Goal: Transaction & Acquisition: Register for event/course

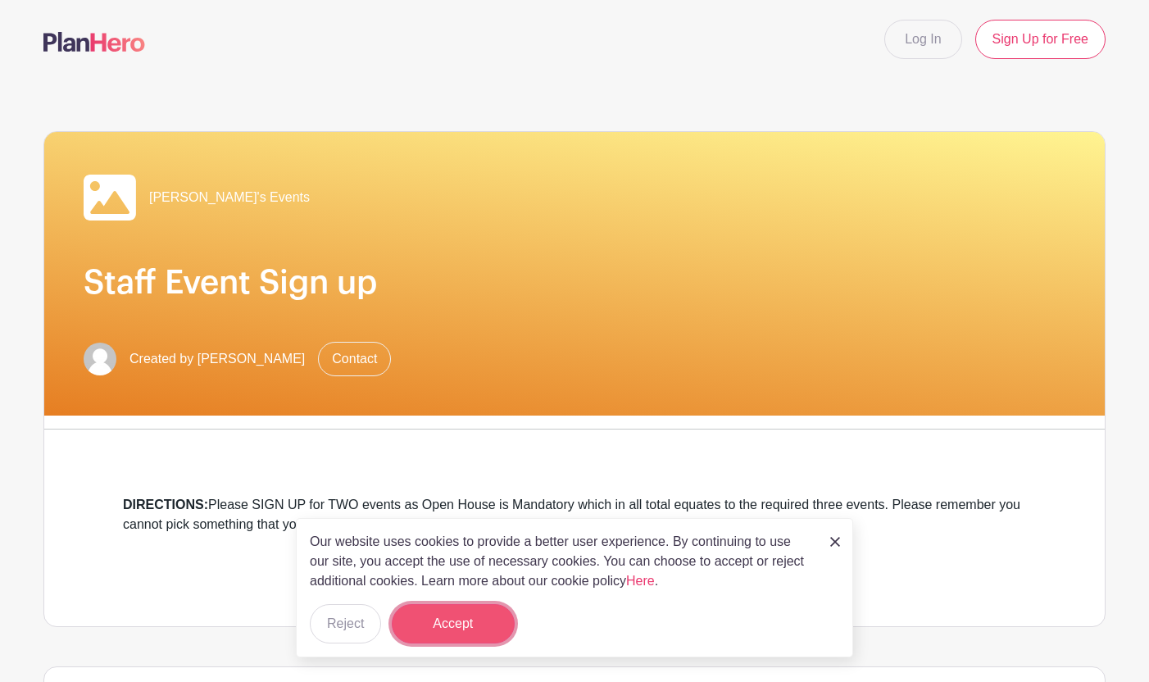
click at [462, 616] on button "Accept" at bounding box center [453, 623] width 123 height 39
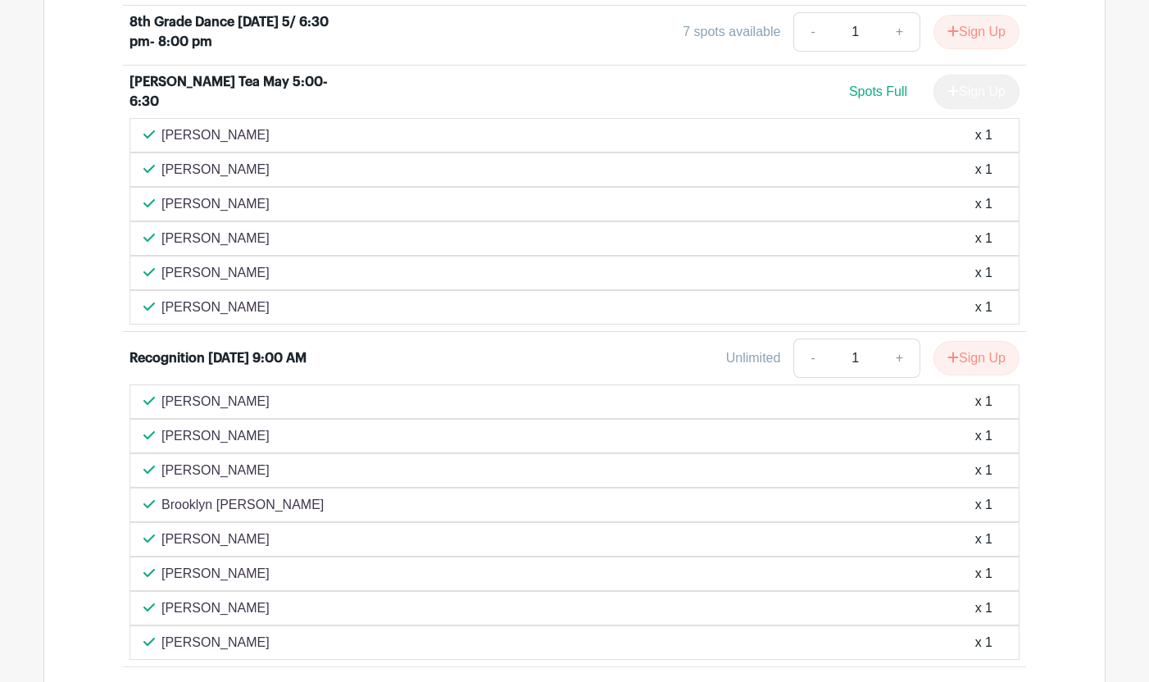
scroll to position [2043, 0]
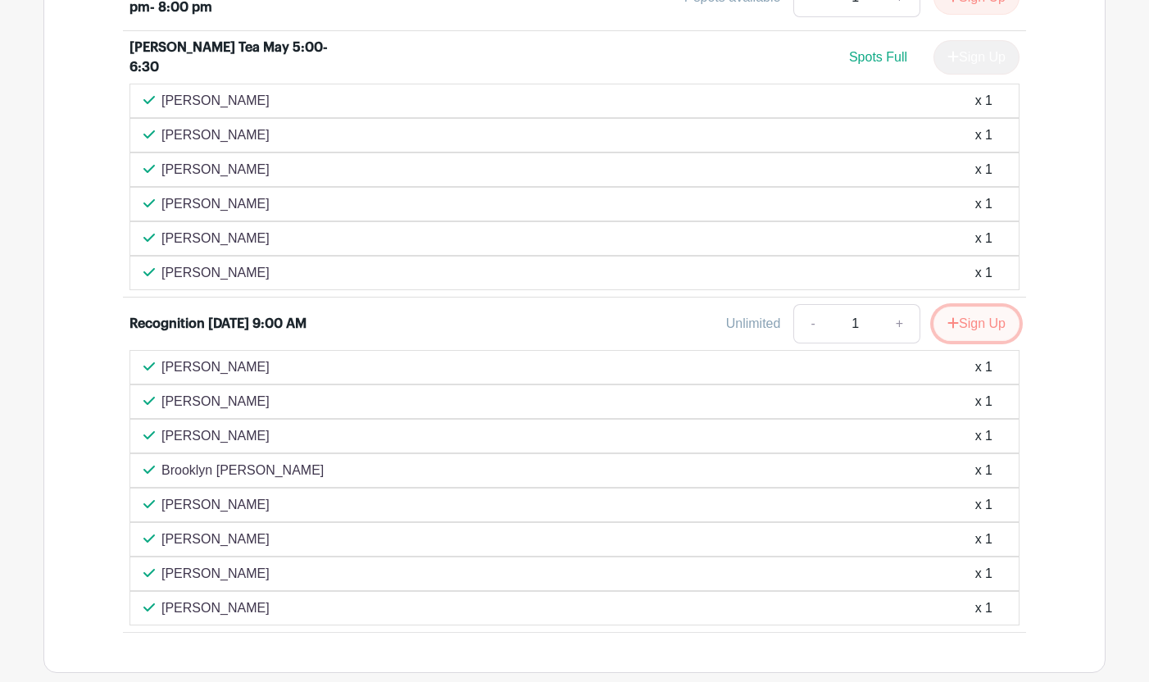
click at [962, 321] on button "Sign Up" at bounding box center [976, 323] width 86 height 34
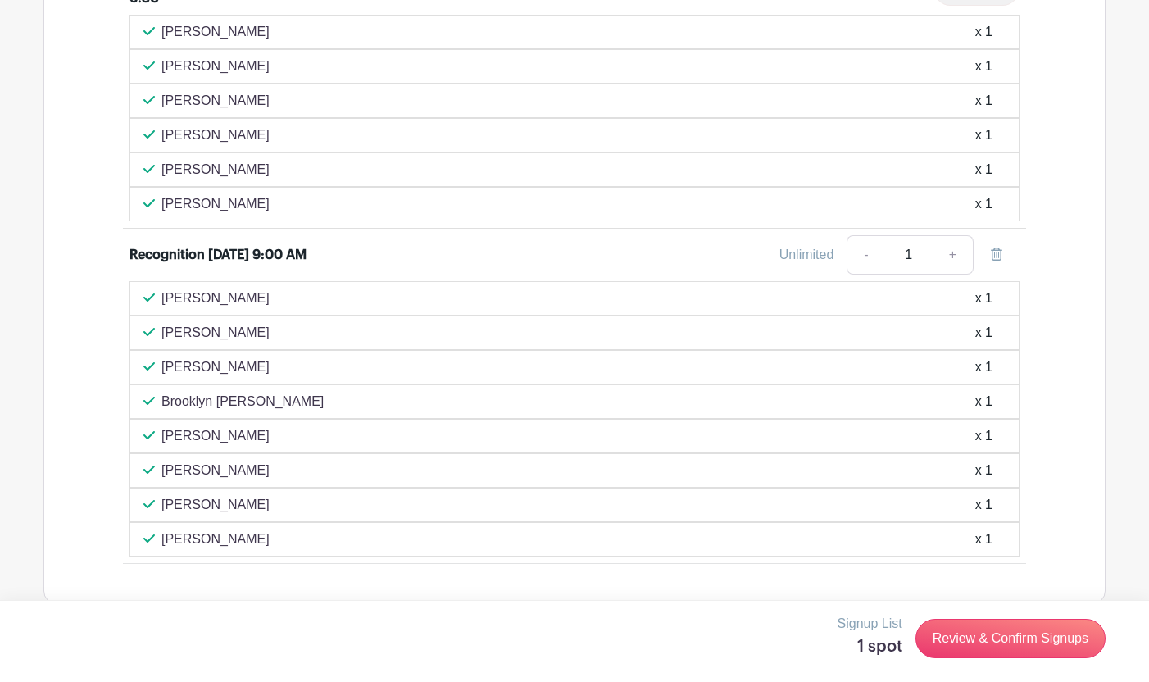
scroll to position [2132, 0]
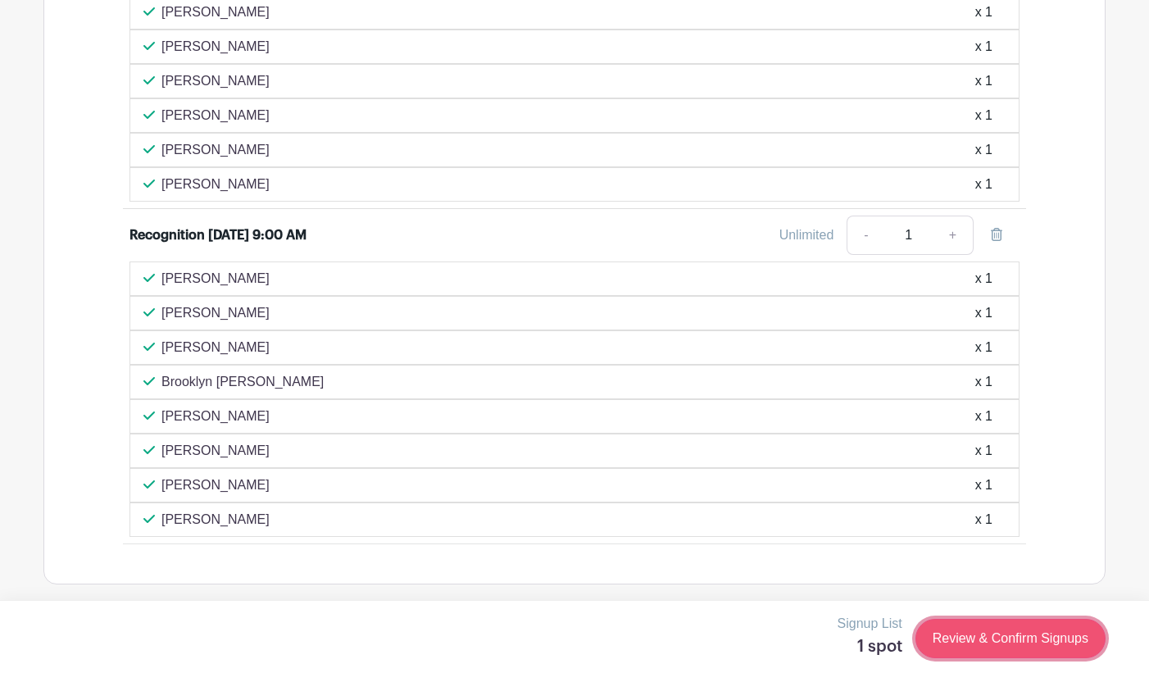
click at [985, 633] on link "Review & Confirm Signups" at bounding box center [1010, 638] width 190 height 39
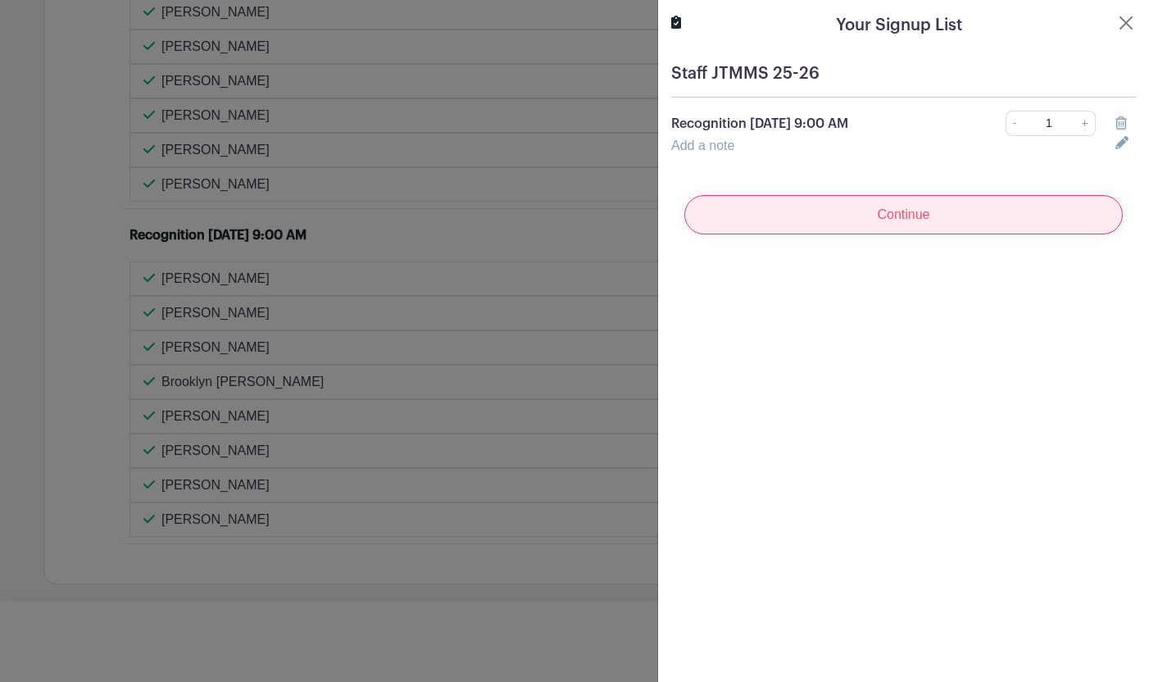
click at [853, 204] on input "Continue" at bounding box center [903, 214] width 438 height 39
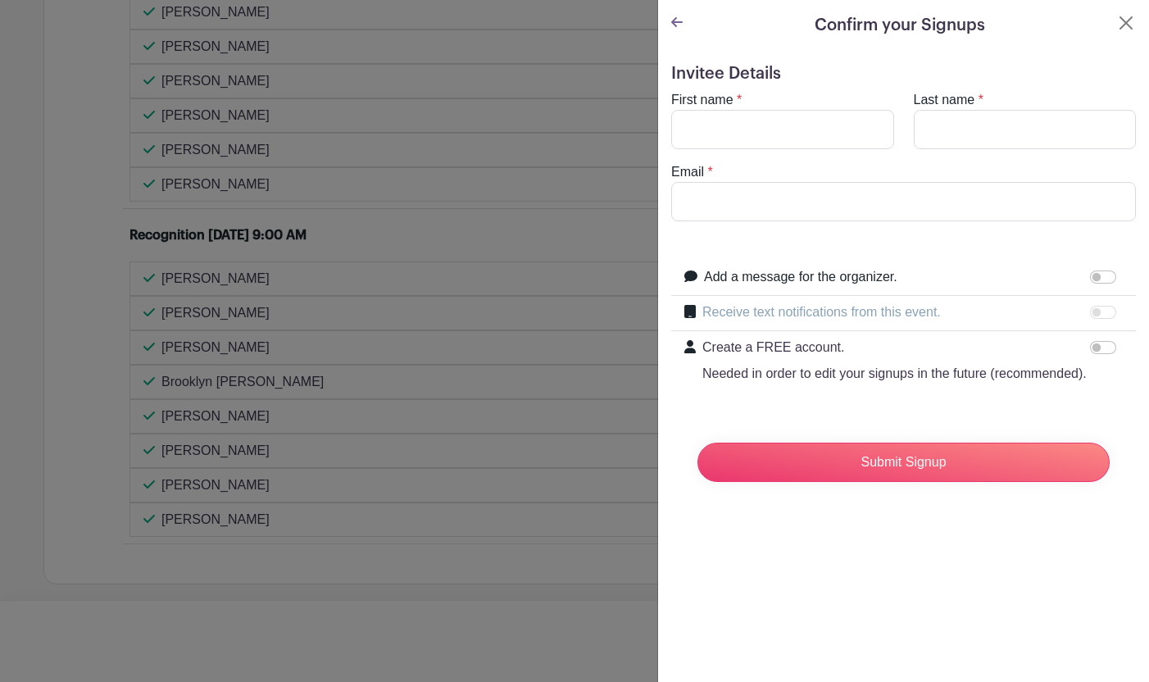
scroll to position [2166, 0]
click at [765, 131] on input "First name" at bounding box center [782, 129] width 223 height 39
type input "r"
type input "[PERSON_NAME]"
click at [1026, 139] on input "Last name" at bounding box center [1024, 129] width 223 height 39
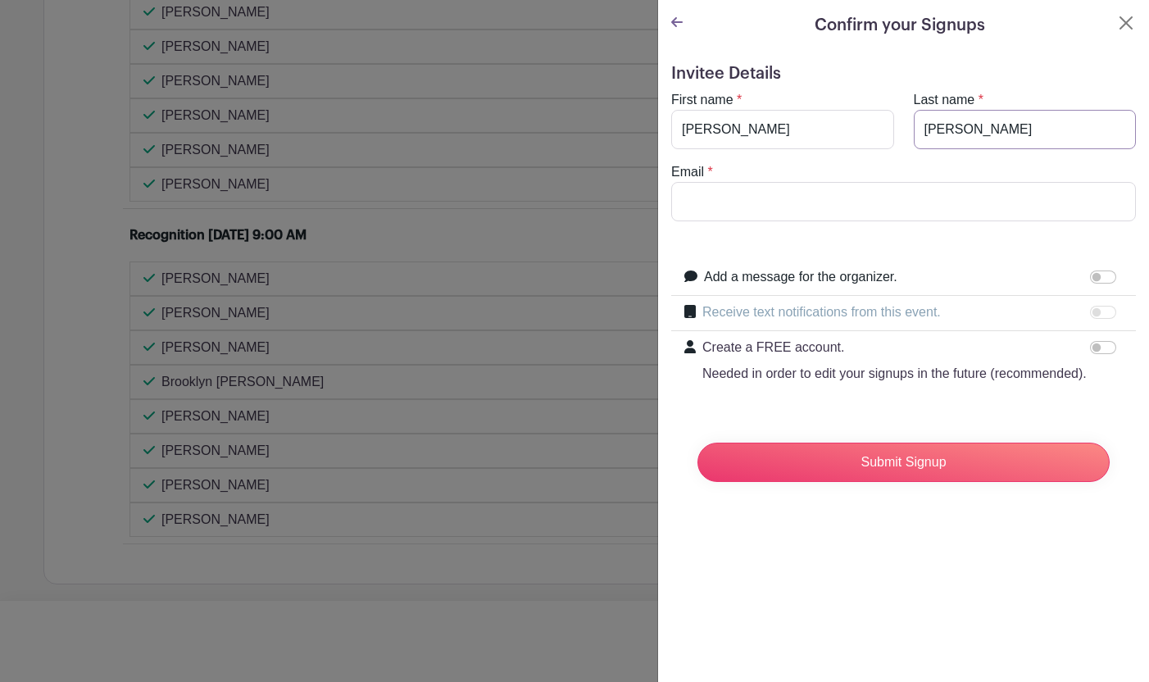
type input "[PERSON_NAME]"
click at [891, 202] on input "Email" at bounding box center [903, 201] width 465 height 39
type input "[EMAIL_ADDRESS][DOMAIN_NAME]"
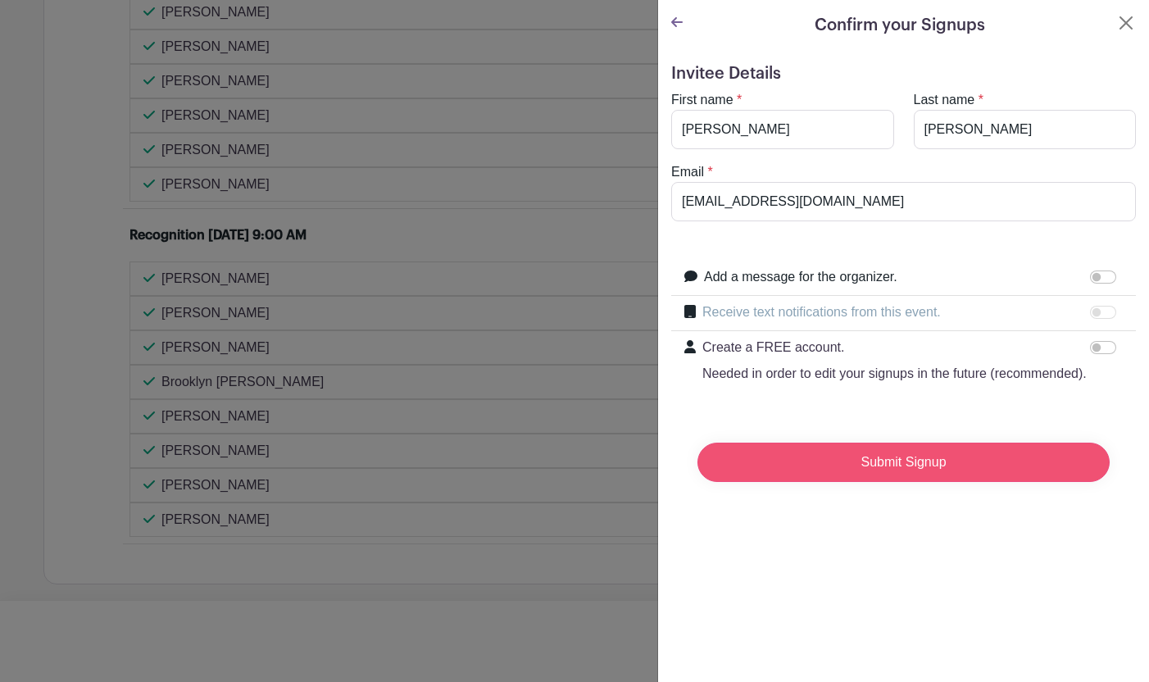
click at [920, 472] on input "Submit Signup" at bounding box center [903, 461] width 412 height 39
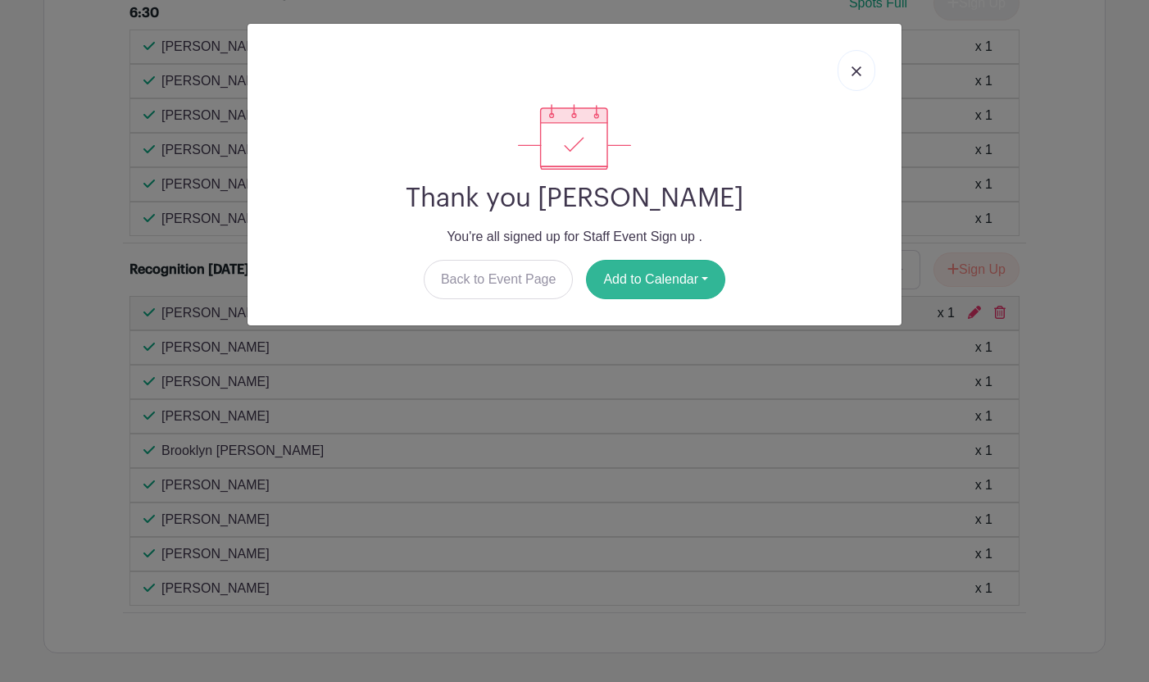
scroll to position [2304, 0]
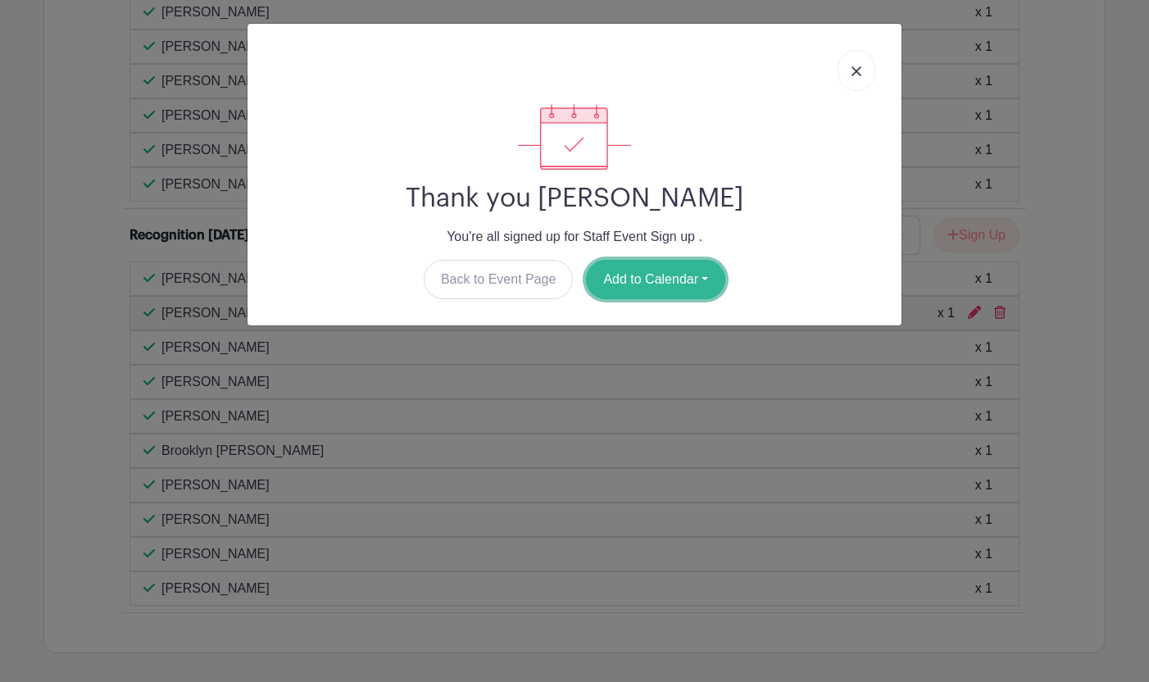
click at [671, 283] on button "Add to Calendar" at bounding box center [655, 279] width 139 height 39
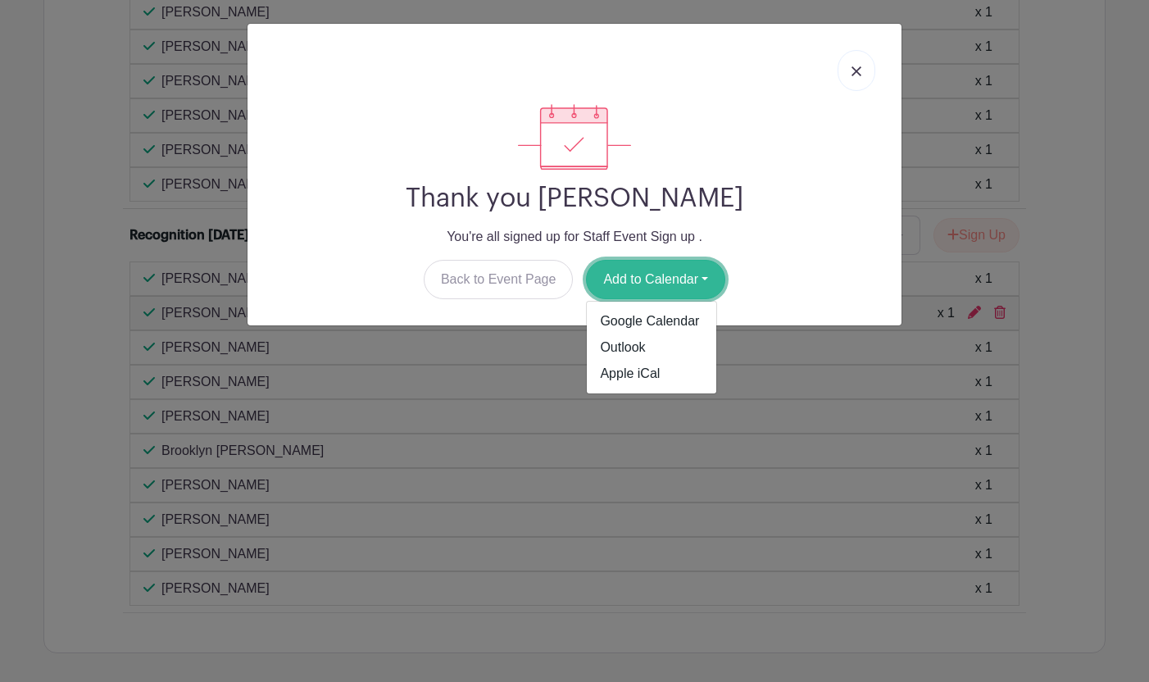
scroll to position [2338, 0]
click at [768, 232] on p "You're all signed up for Staff Event Sign up ." at bounding box center [575, 237] width 628 height 20
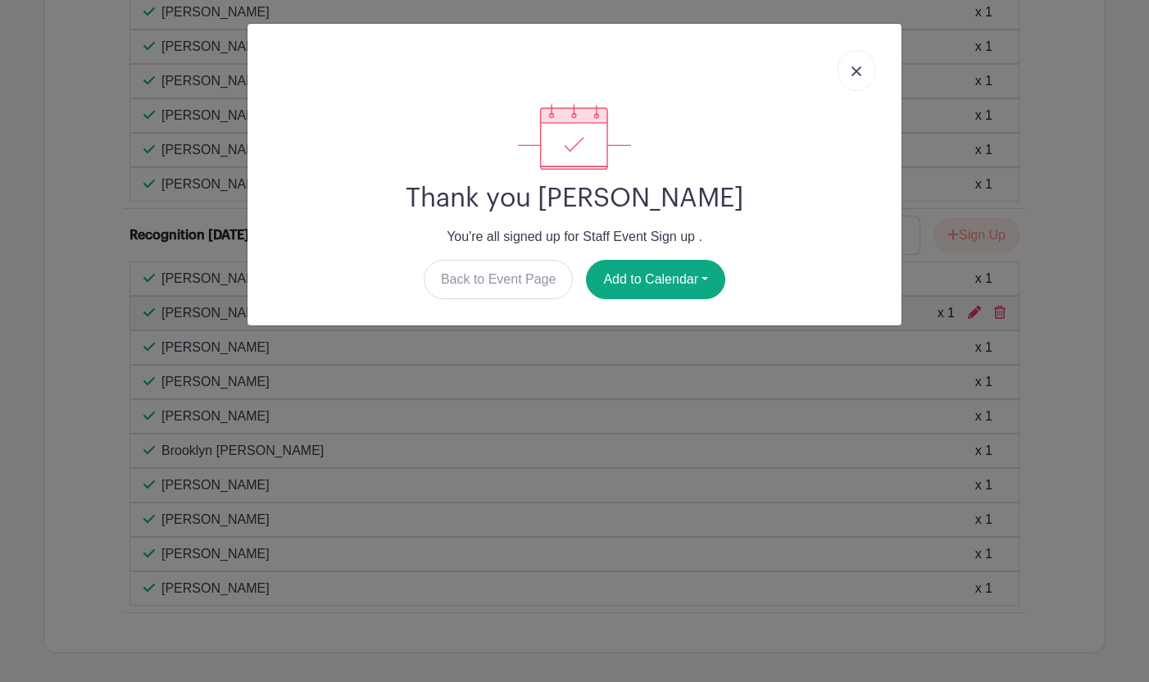
click at [854, 77] on link at bounding box center [856, 70] width 38 height 41
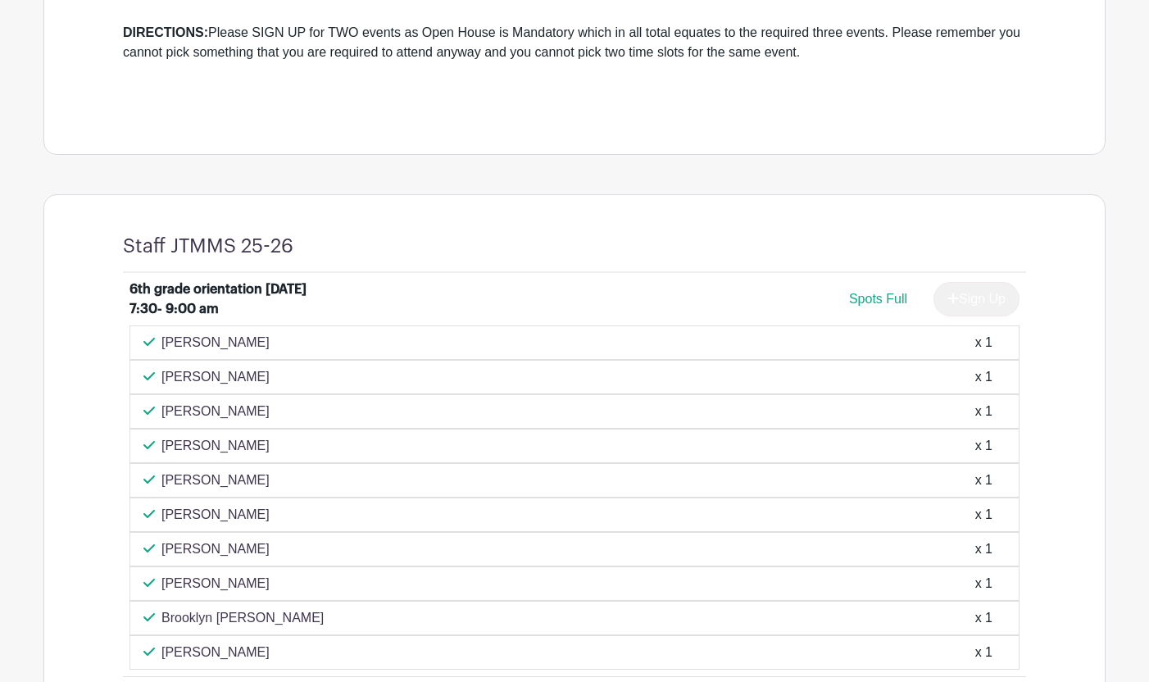
scroll to position [0, 0]
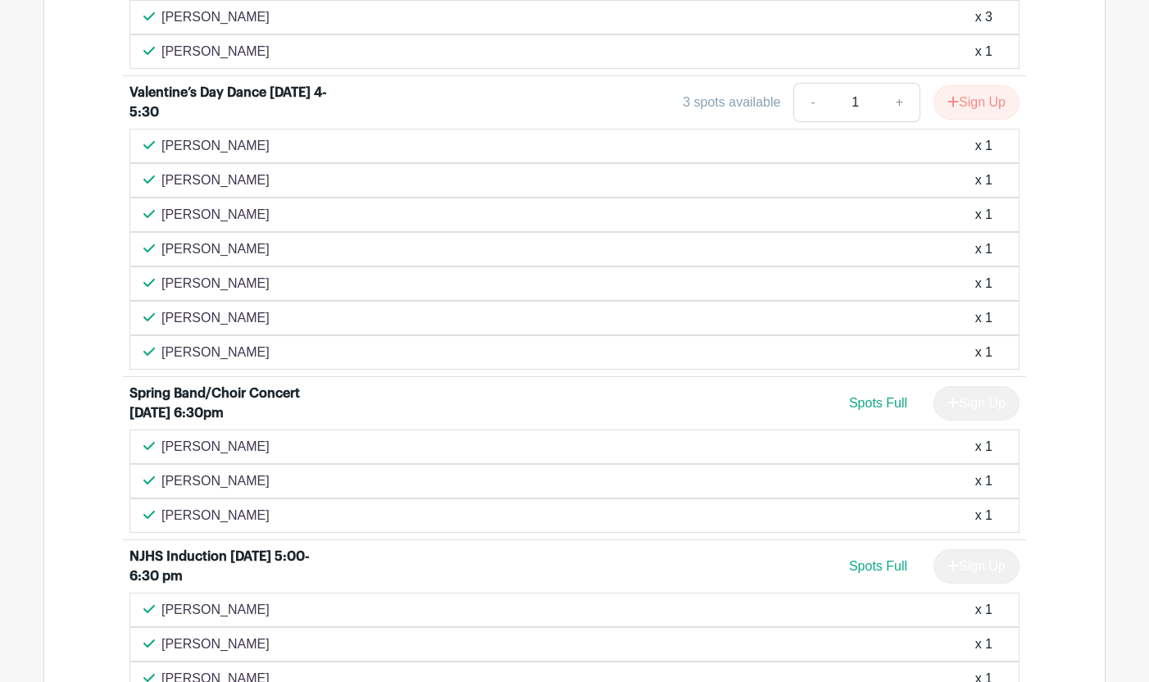
scroll to position [1927, 0]
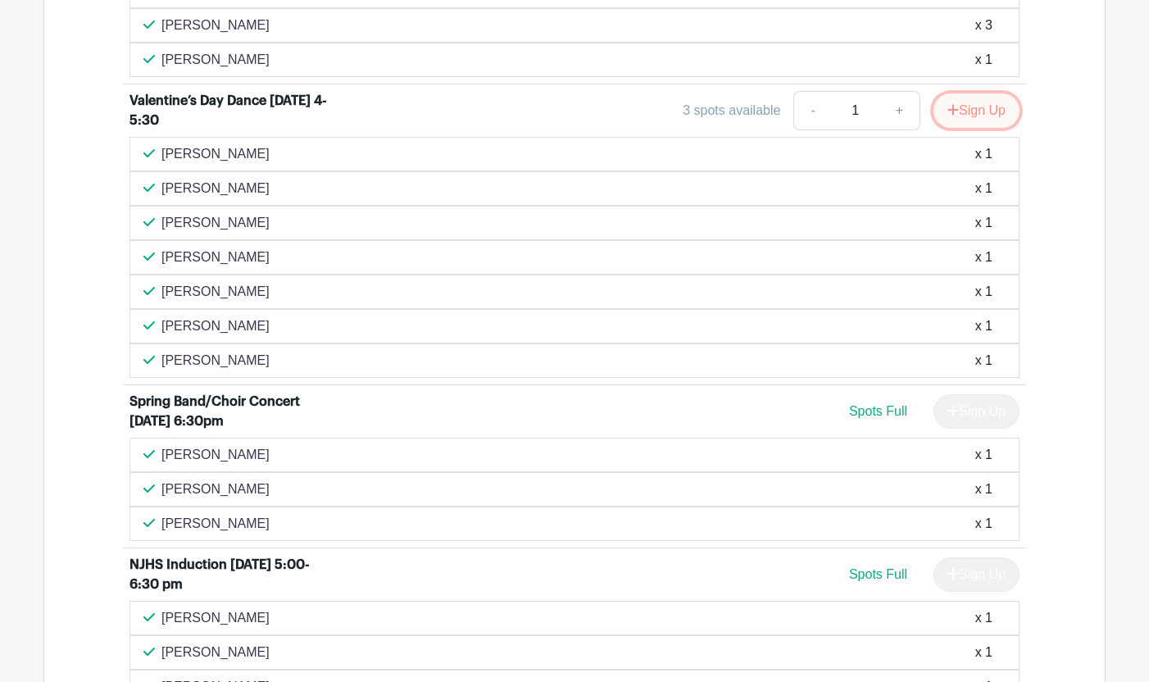
click at [962, 123] on button "Sign Up" at bounding box center [976, 110] width 86 height 34
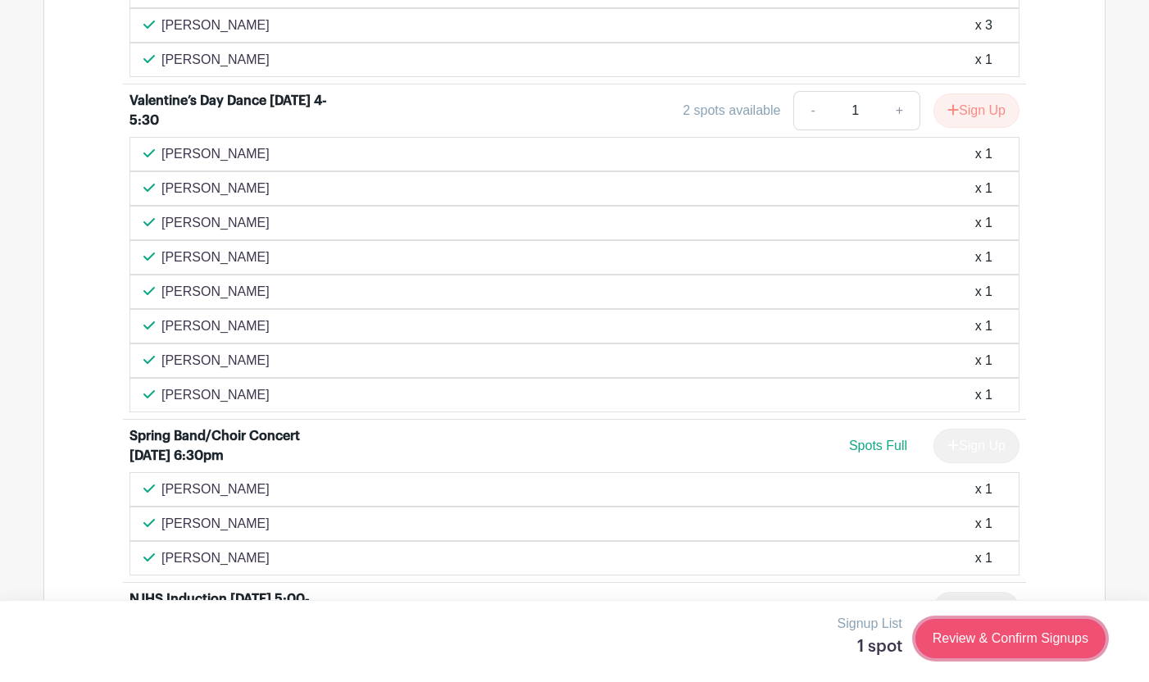
click at [981, 632] on link "Review & Confirm Signups" at bounding box center [1010, 638] width 190 height 39
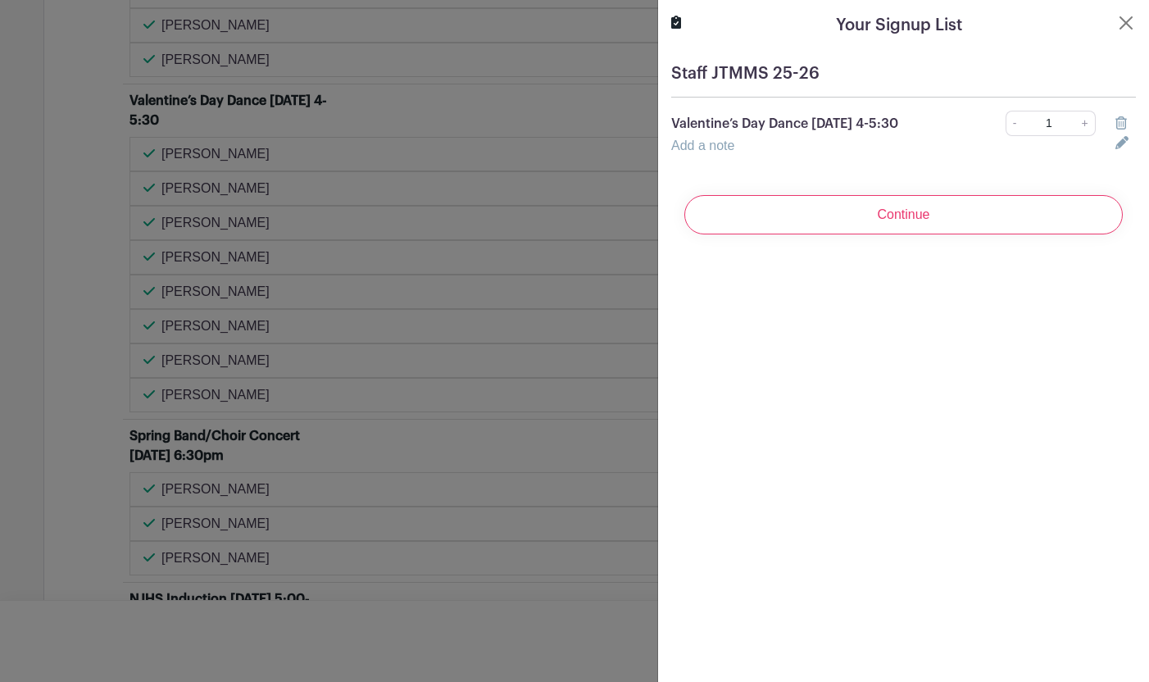
click at [896, 237] on div "Continue" at bounding box center [903, 215] width 465 height 66
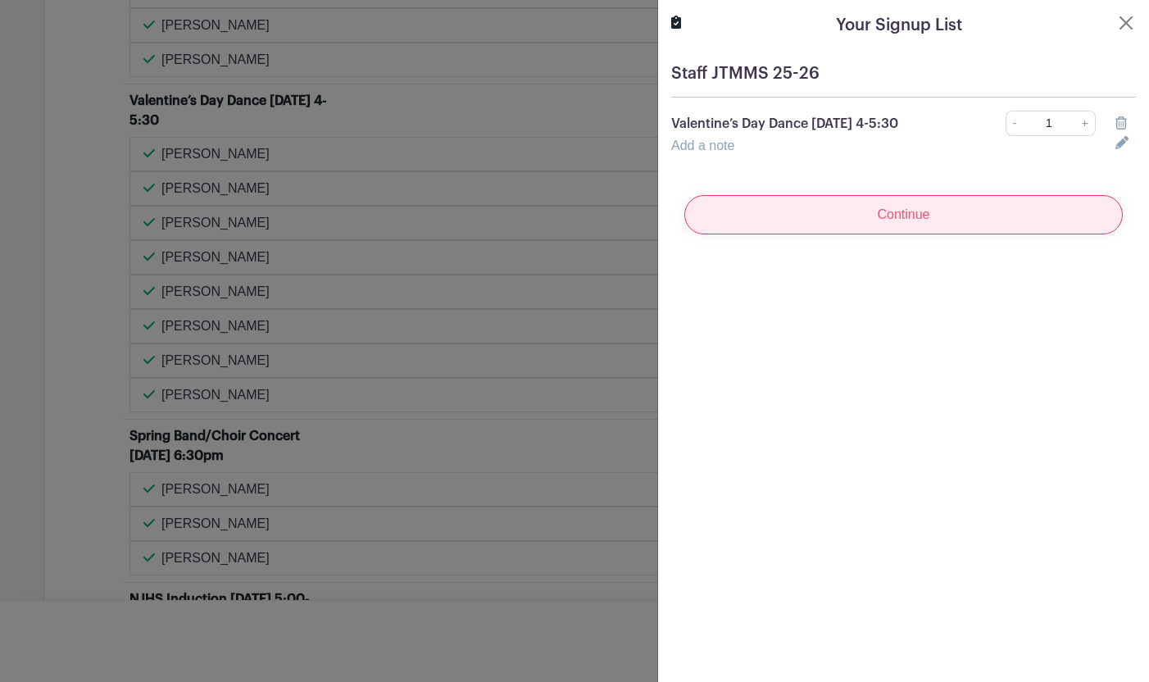
click at [894, 214] on input "Continue" at bounding box center [903, 214] width 438 height 39
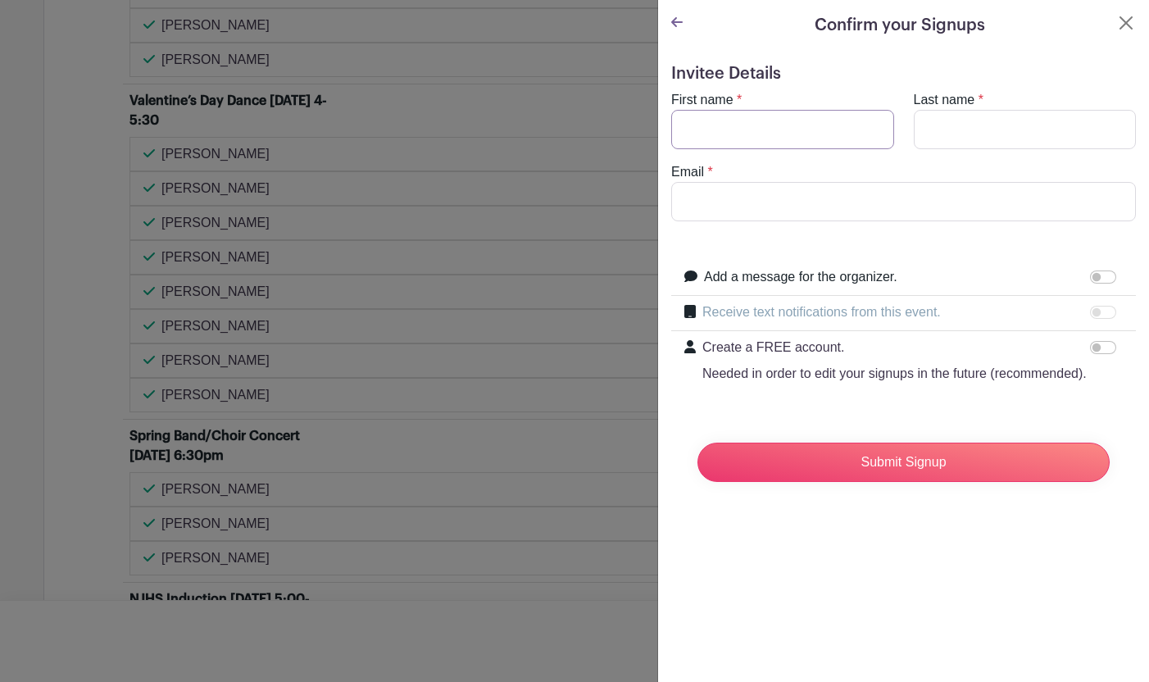
click at [785, 136] on input "First name" at bounding box center [782, 129] width 223 height 39
type input "[PERSON_NAME]"
click at [992, 135] on input "Last name" at bounding box center [1024, 129] width 223 height 39
type input "[PERSON_NAME]"
click at [861, 189] on input "Email" at bounding box center [903, 201] width 465 height 39
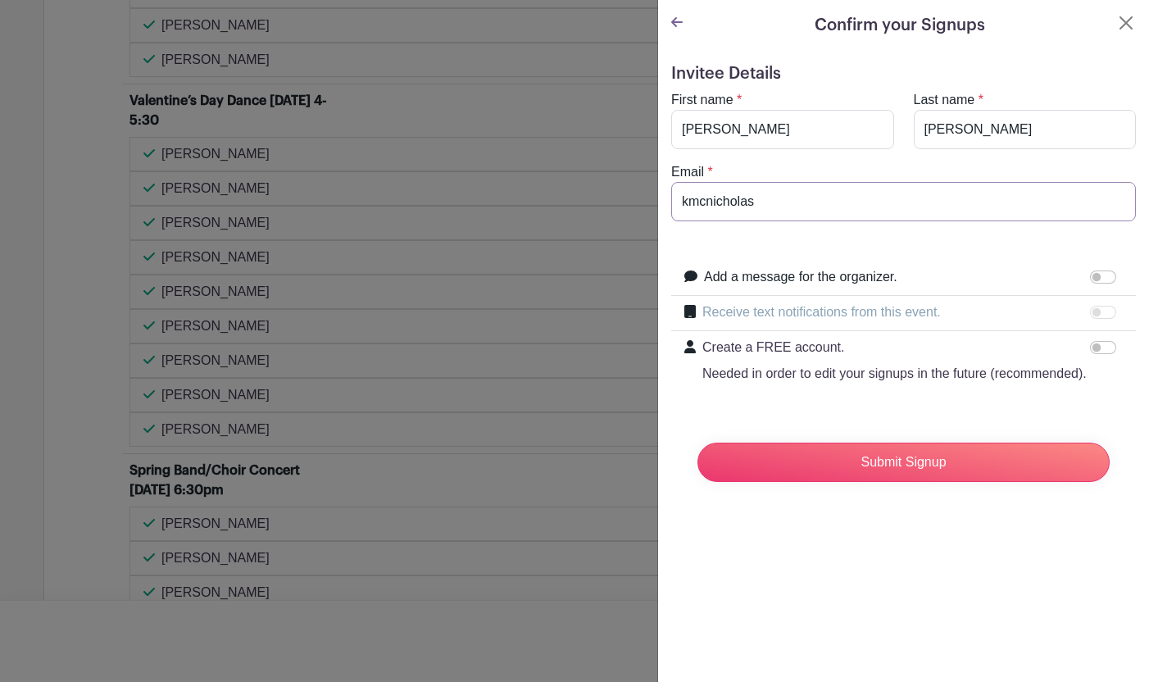
type input "[EMAIL_ADDRESS][DOMAIN_NAME]"
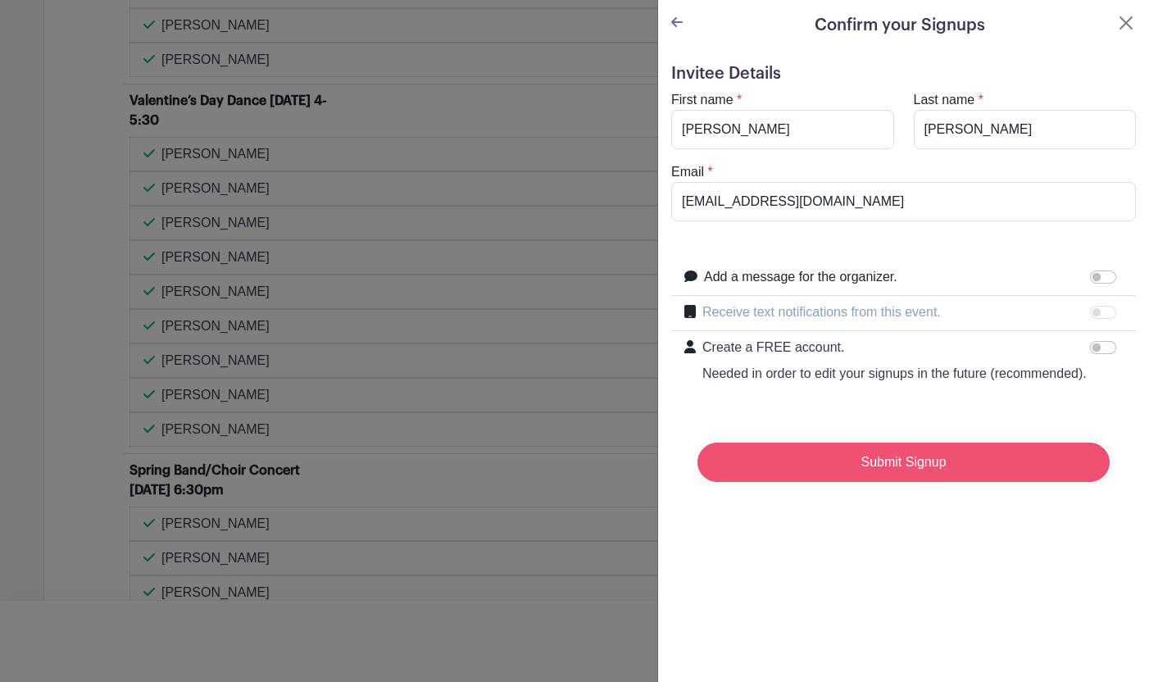
click at [891, 466] on input "Submit Signup" at bounding box center [903, 461] width 412 height 39
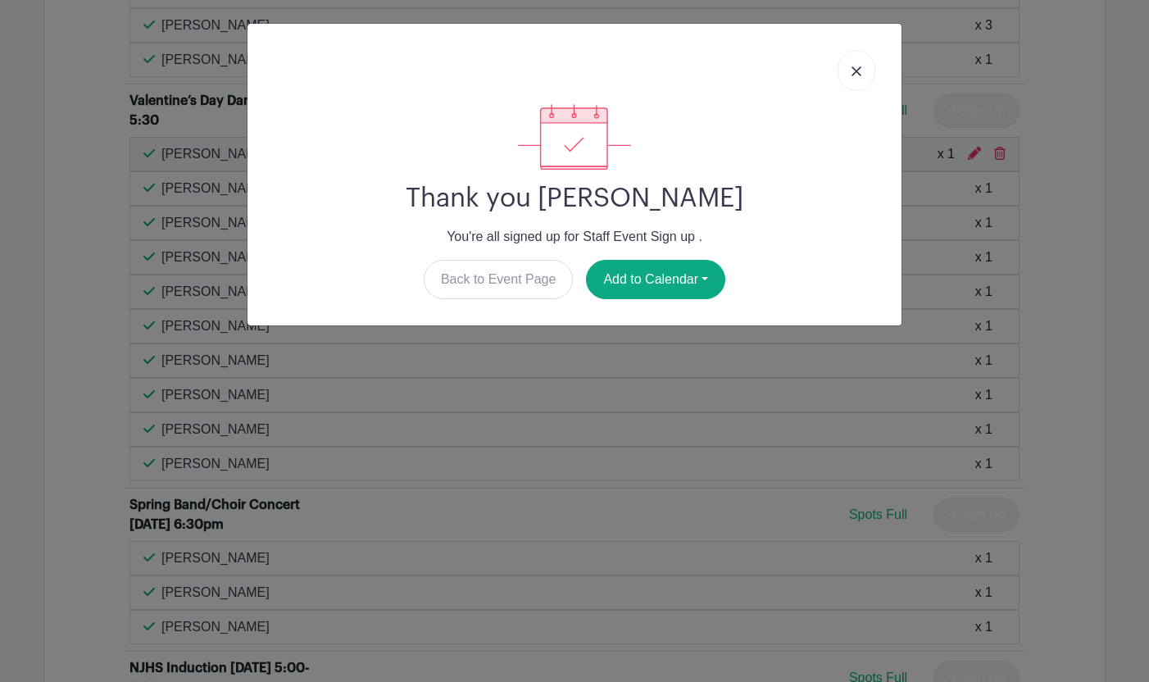
click at [860, 70] on img at bounding box center [856, 71] width 10 height 10
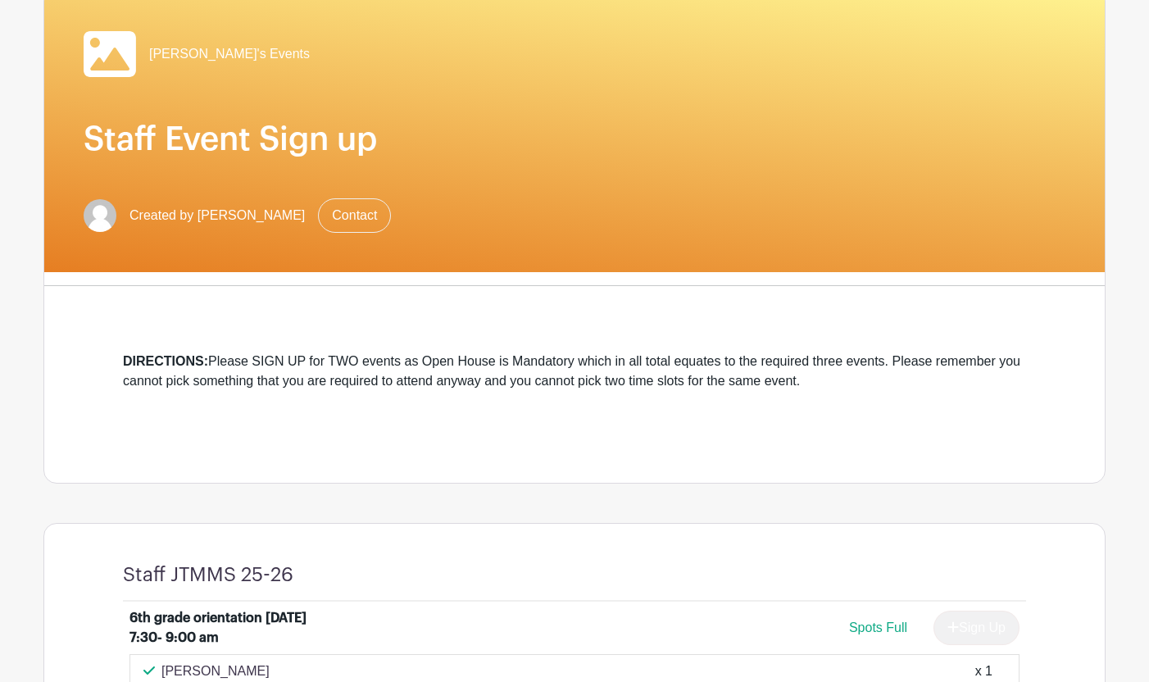
scroll to position [0, 0]
